Goal: Task Accomplishment & Management: Use online tool/utility

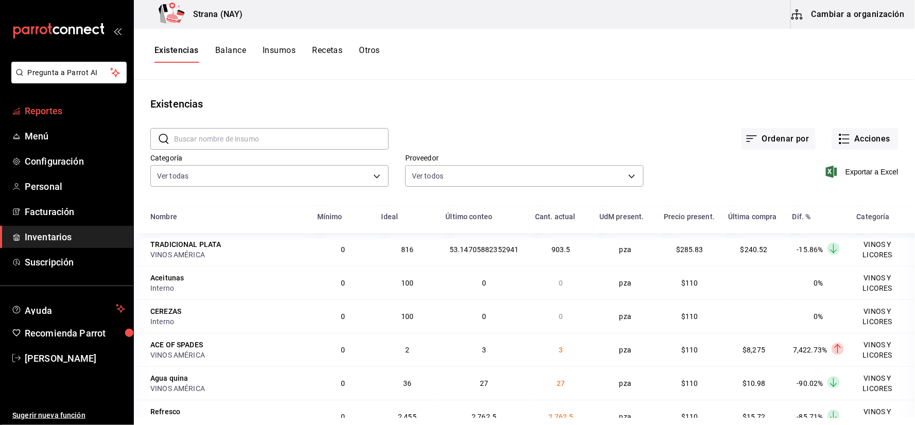
click at [67, 107] on span "Reportes" at bounding box center [75, 111] width 100 height 14
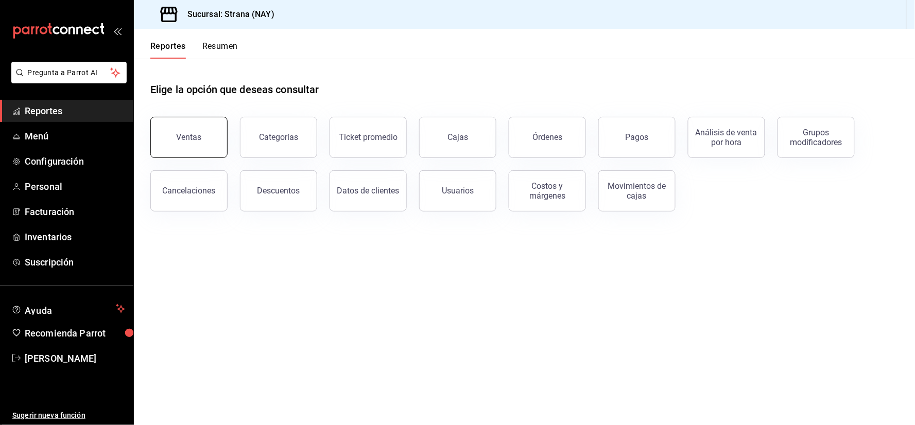
click at [197, 131] on button "Ventas" at bounding box center [188, 137] width 77 height 41
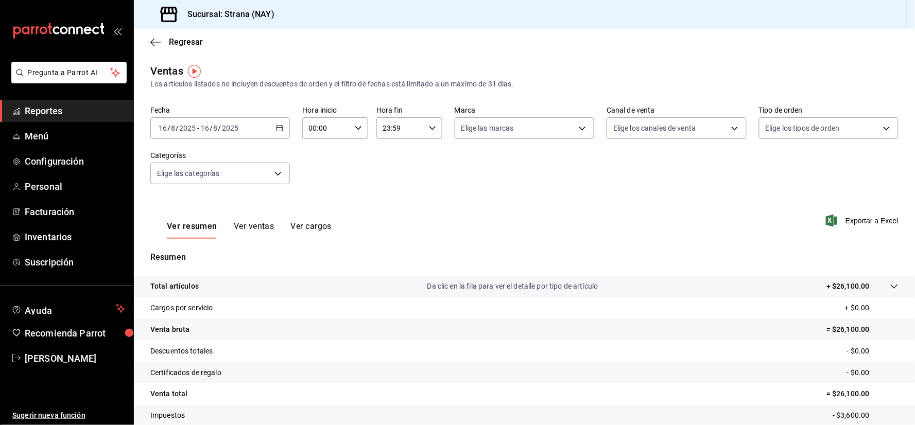
click at [284, 133] on div "[DATE] [DATE] - [DATE] [DATE]" at bounding box center [219, 128] width 139 height 22
click at [211, 256] on span "Rango de fechas" at bounding box center [199, 252] width 80 height 11
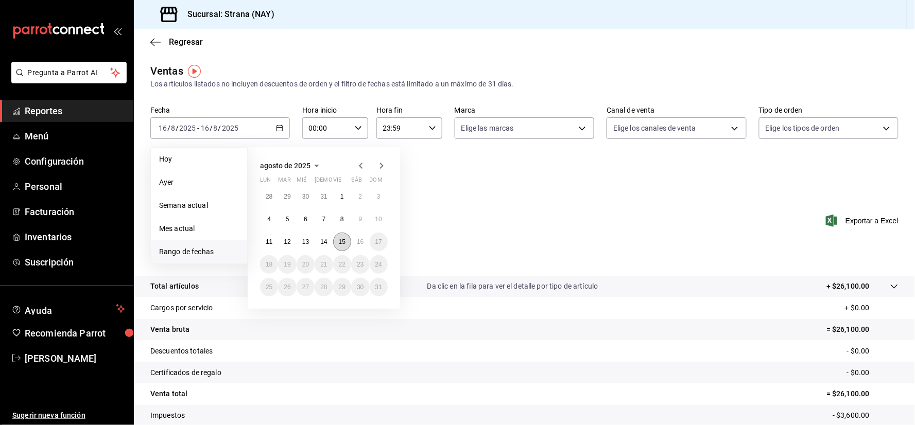
click at [348, 246] on button "15" at bounding box center [342, 242] width 18 height 19
click at [357, 244] on abbr "16" at bounding box center [360, 241] width 7 height 7
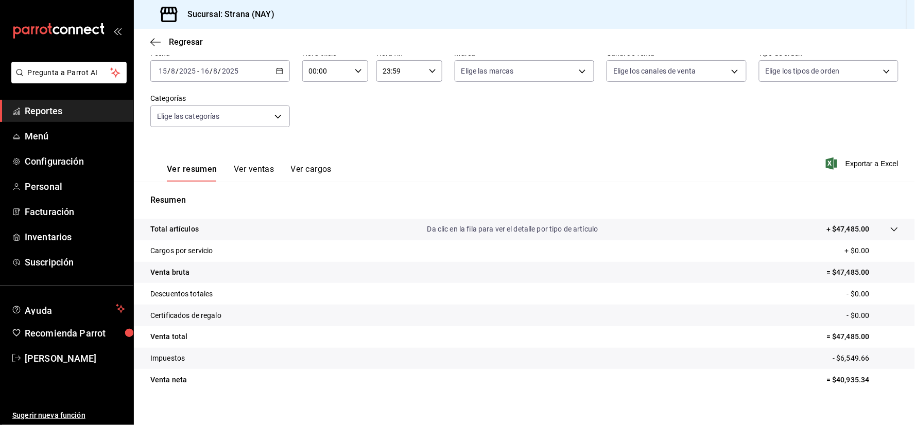
scroll to position [68, 0]
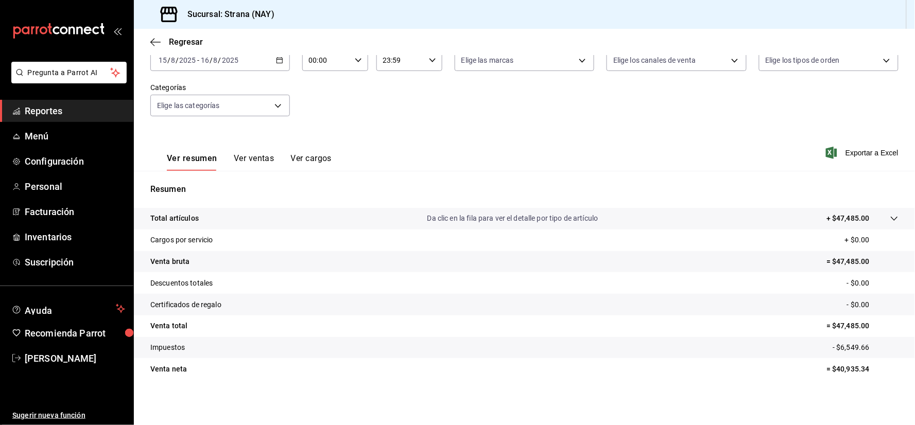
click at [877, 219] on div at bounding box center [883, 218] width 29 height 11
